Goal: Find specific fact: Find specific fact

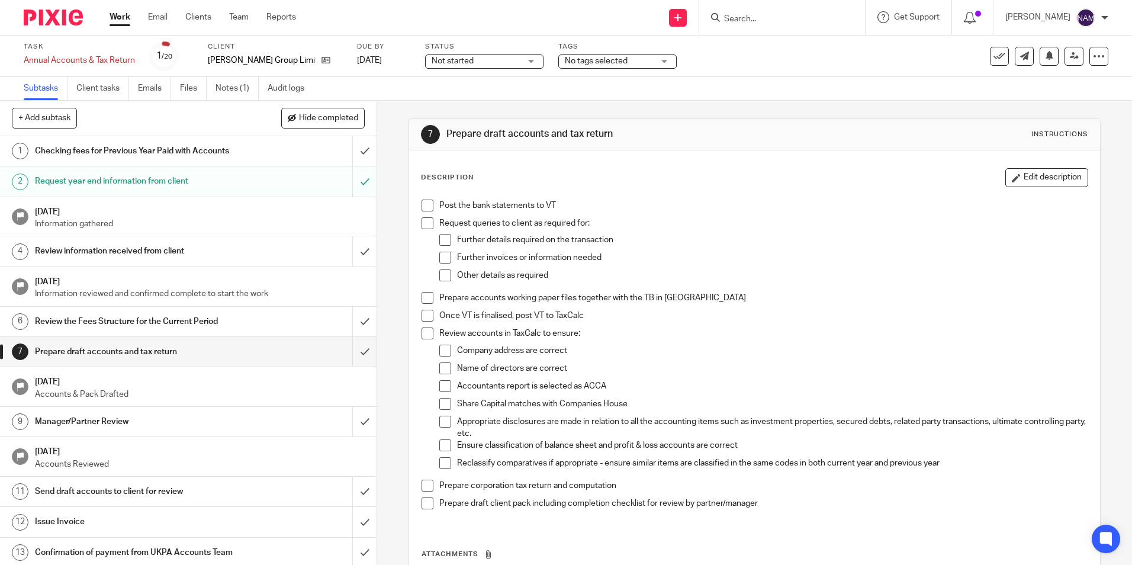
scroll to position [104, 0]
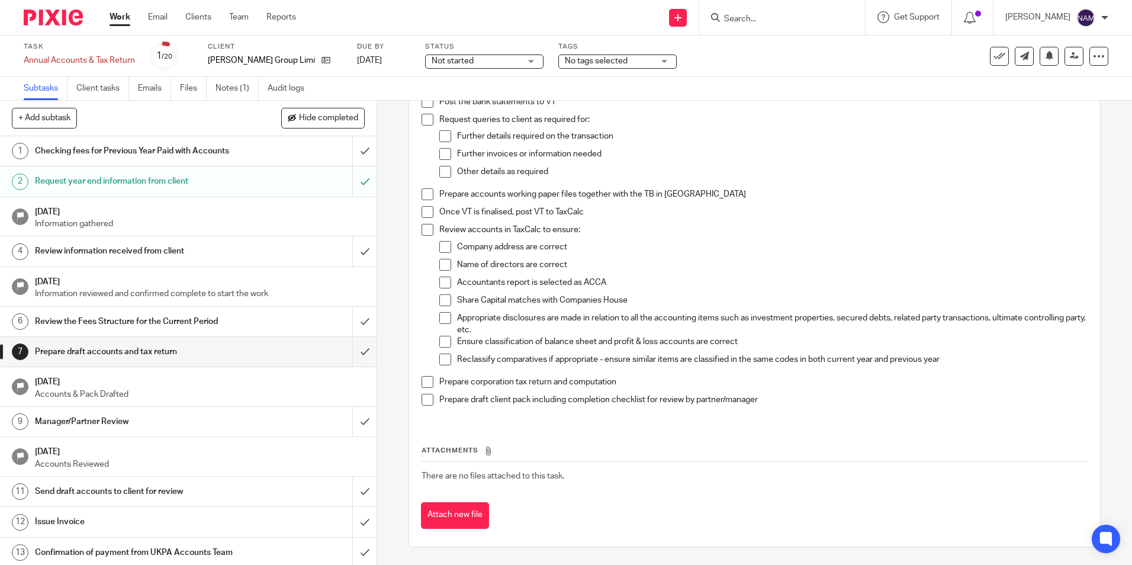
click at [75, 21] on img at bounding box center [53, 17] width 59 height 16
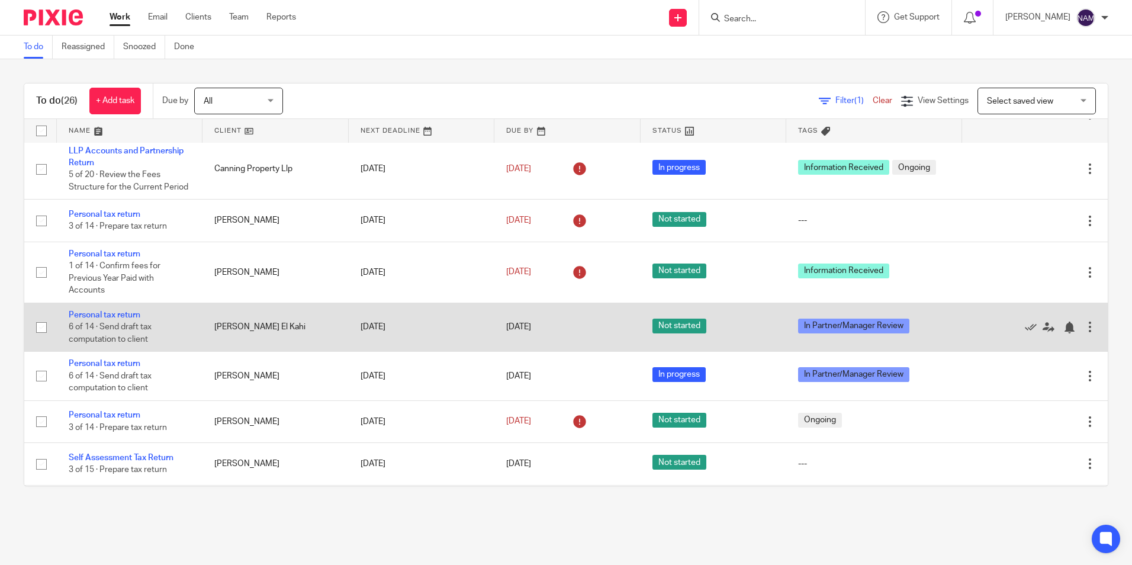
scroll to position [237, 0]
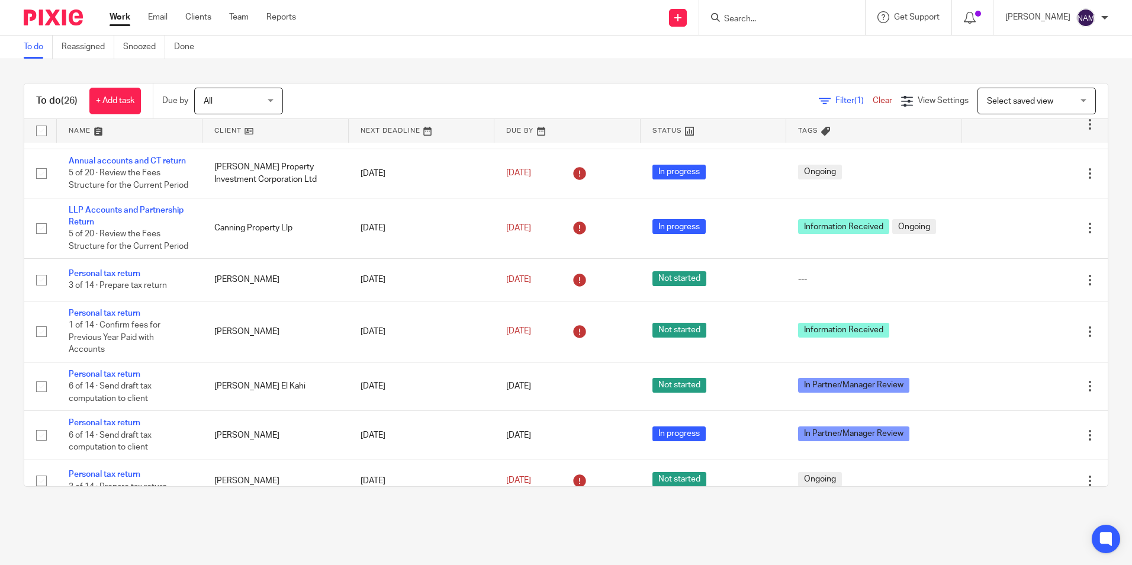
click at [778, 20] on input "Search" at bounding box center [776, 19] width 107 height 11
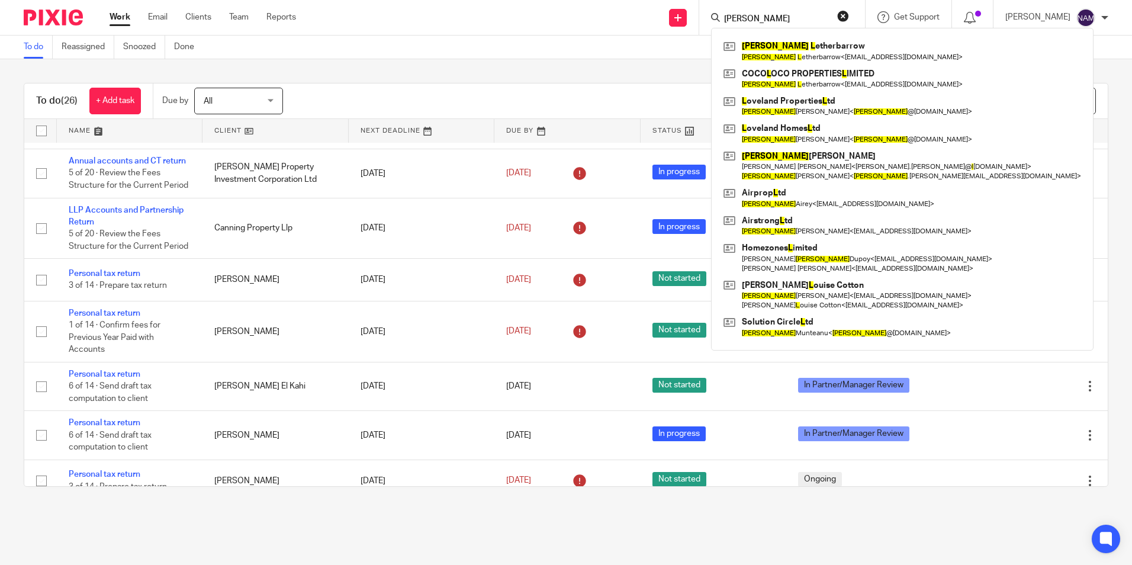
type input "[PERSON_NAME]"
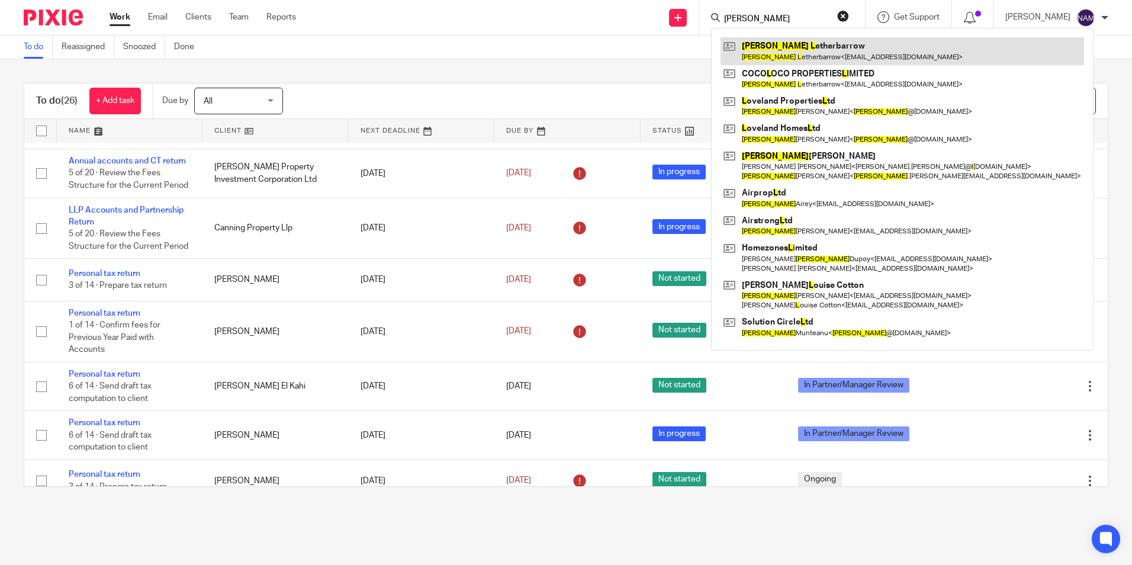
click at [780, 38] on div "[PERSON_NAME] etherbarrow [PERSON_NAME] etherbarrow < [EMAIL_ADDRESS][DOMAIN_NA…" at bounding box center [902, 189] width 382 height 322
click at [760, 62] on link at bounding box center [901, 50] width 363 height 27
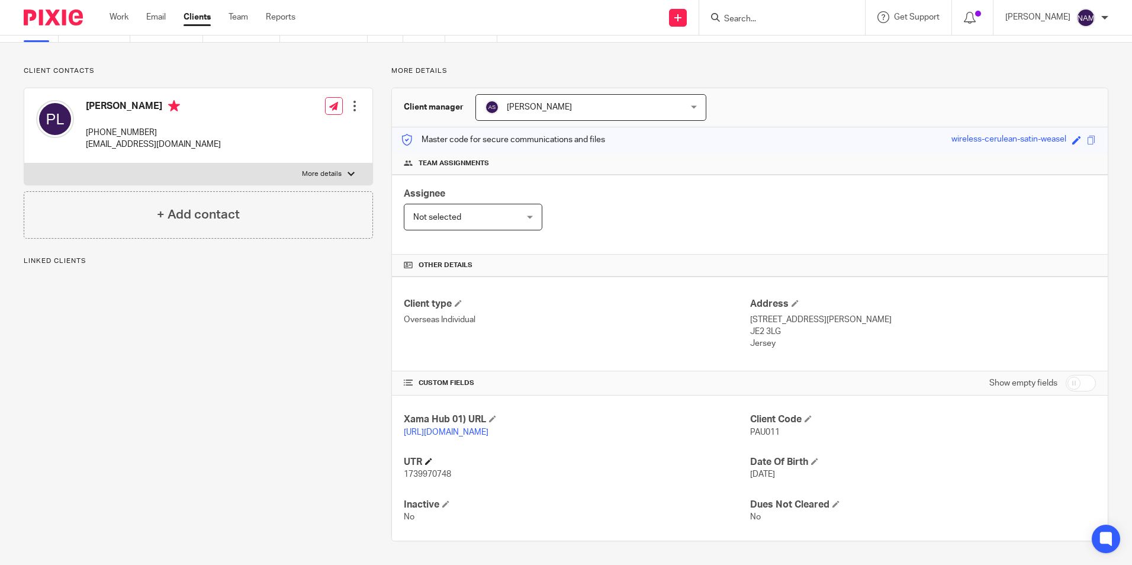
scroll to position [72, 0]
click at [430, 474] on span "1739970748" at bounding box center [427, 474] width 47 height 8
copy span "1739970748"
